Goal: Information Seeking & Learning: Learn about a topic

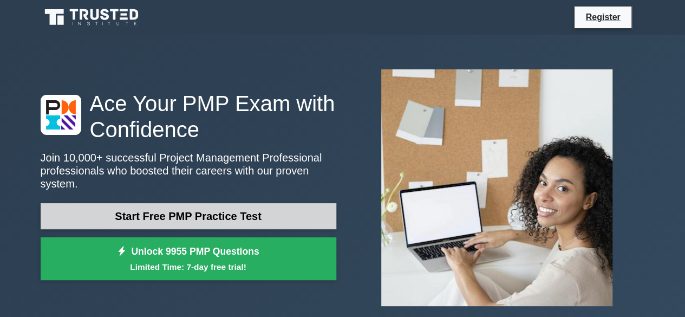
click at [256, 205] on link "Start Free PMP Practice Test" at bounding box center [189, 216] width 296 height 26
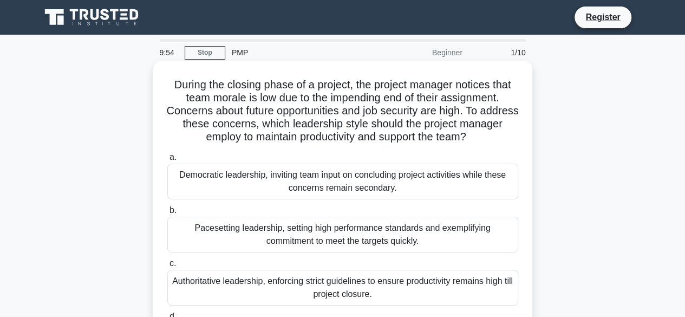
click at [209, 173] on div "Democratic leadership, inviting team input on concluding project activities whi…" at bounding box center [342, 182] width 351 height 36
click at [167, 161] on input "a. Democratic leadership, inviting team input on concluding project activities …" at bounding box center [167, 157] width 0 height 7
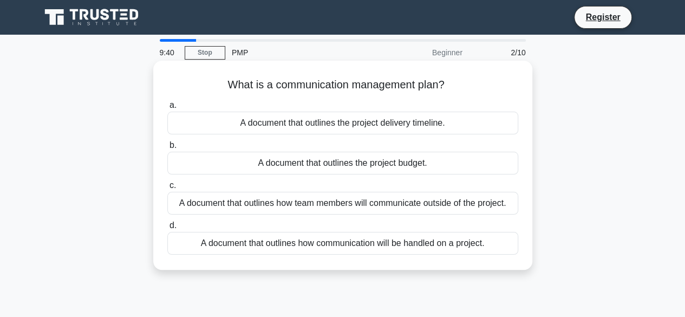
click at [251, 240] on div "A document that outlines how communication will be handled on a project." at bounding box center [342, 243] width 351 height 23
click at [167, 229] on input "d. A document that outlines how communication will be handled on a project." at bounding box center [167, 225] width 0 height 7
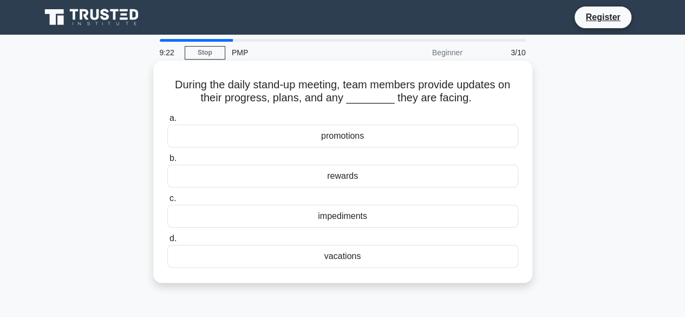
click at [339, 212] on div "impediments" at bounding box center [342, 216] width 351 height 23
click at [167, 202] on input "c. impediments" at bounding box center [167, 198] width 0 height 7
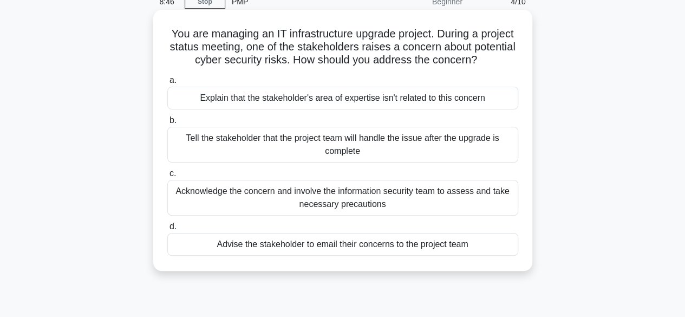
scroll to position [53, 0]
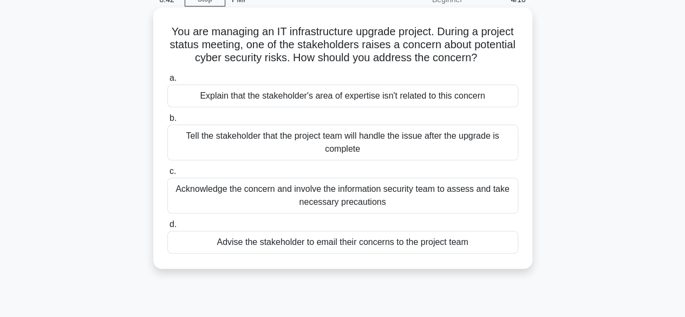
click at [251, 192] on div "Acknowledge the concern and involve the information security team to assess and…" at bounding box center [342, 196] width 351 height 36
click at [167, 175] on input "c. Acknowledge the concern and involve the information security team to assess …" at bounding box center [167, 171] width 0 height 7
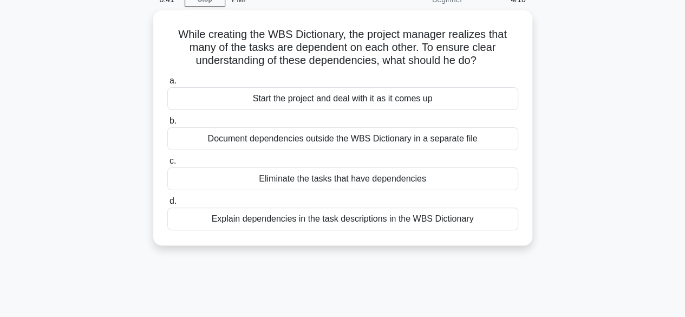
scroll to position [0, 0]
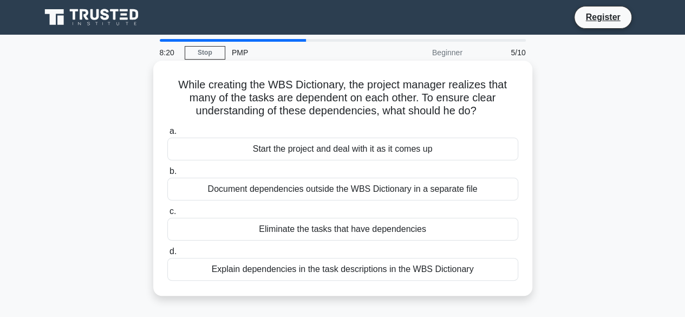
click at [249, 265] on div "Explain dependencies in the task descriptions in the WBS Dictionary" at bounding box center [342, 269] width 351 height 23
click at [167, 255] on input "d. Explain dependencies in the task descriptions in the WBS Dictionary" at bounding box center [167, 251] width 0 height 7
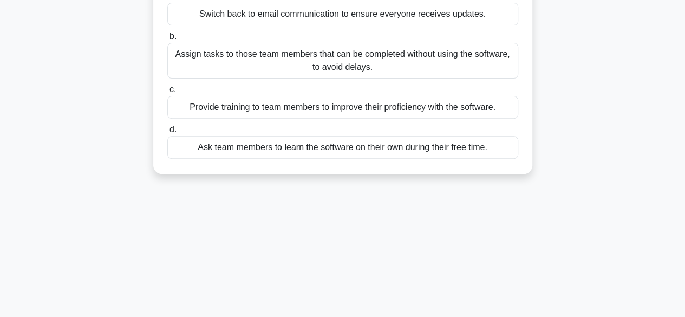
scroll to position [268, 0]
